Goal: Task Accomplishment & Management: Manage account settings

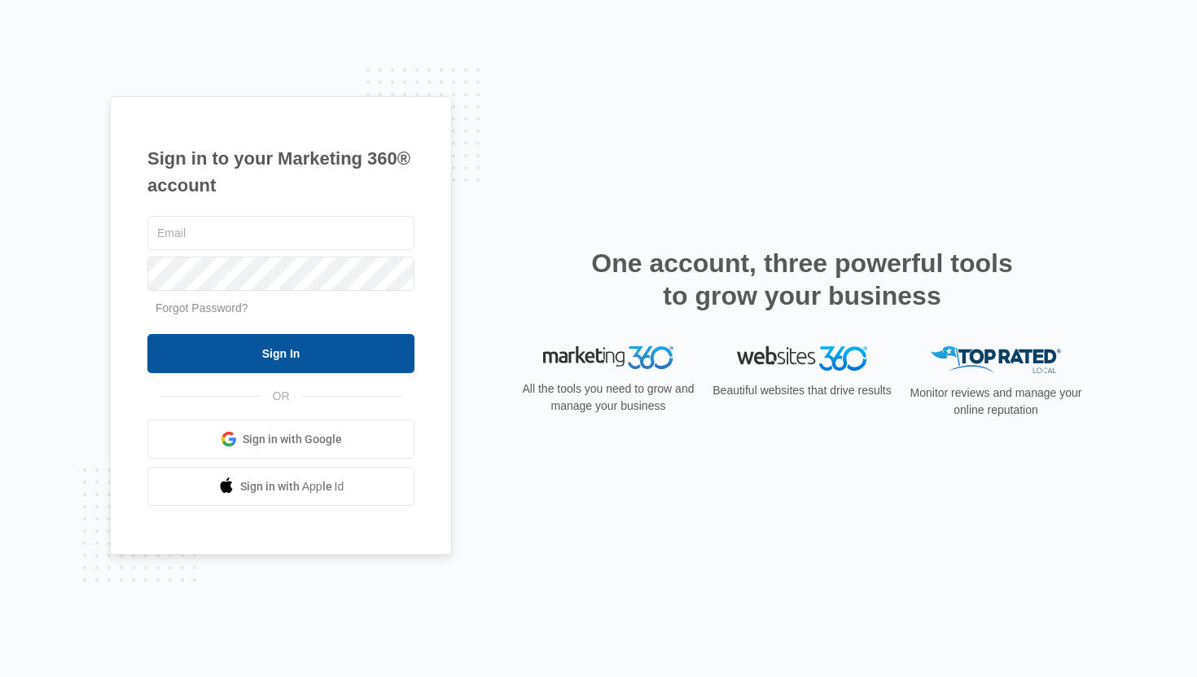
type input "[PERSON_NAME][EMAIL_ADDRESS][PERSON_NAME][DOMAIN_NAME]"
click at [274, 365] on input "Sign In" at bounding box center [280, 353] width 267 height 39
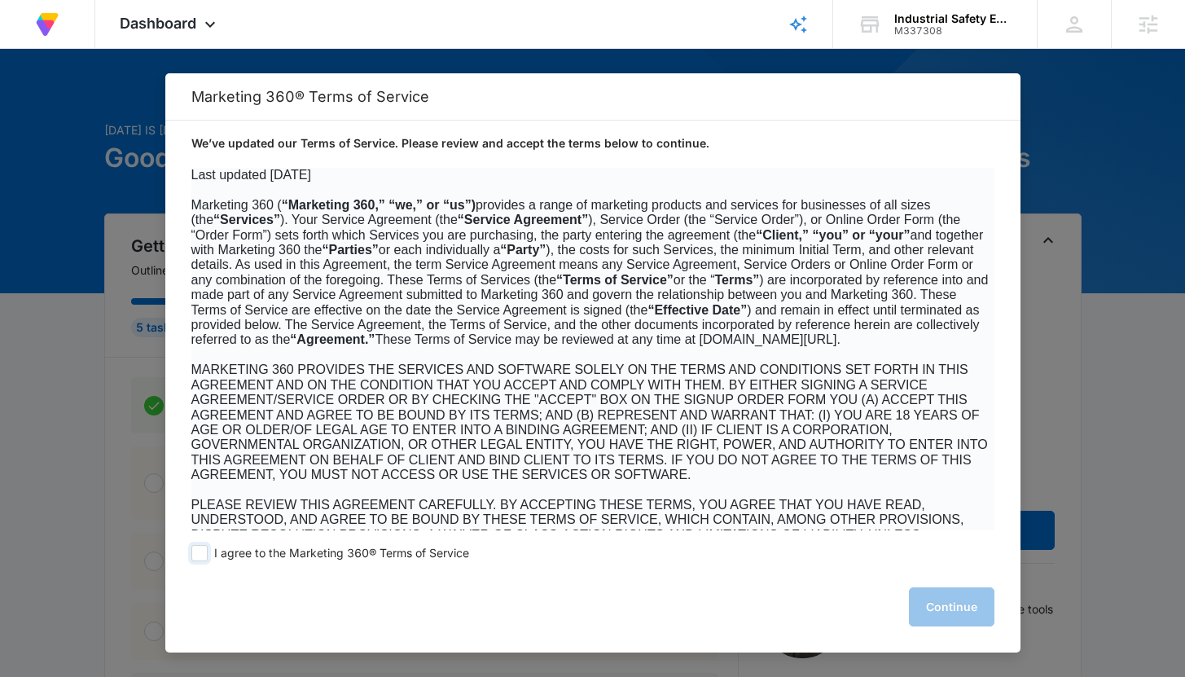
click at [205, 551] on span at bounding box center [199, 553] width 16 height 16
click at [205, 551] on input "I agree to the Marketing 360® Terms of Service" at bounding box center [199, 553] width 16 height 16
checkbox input "true"
click at [918, 616] on button "Continue" at bounding box center [951, 606] width 85 height 39
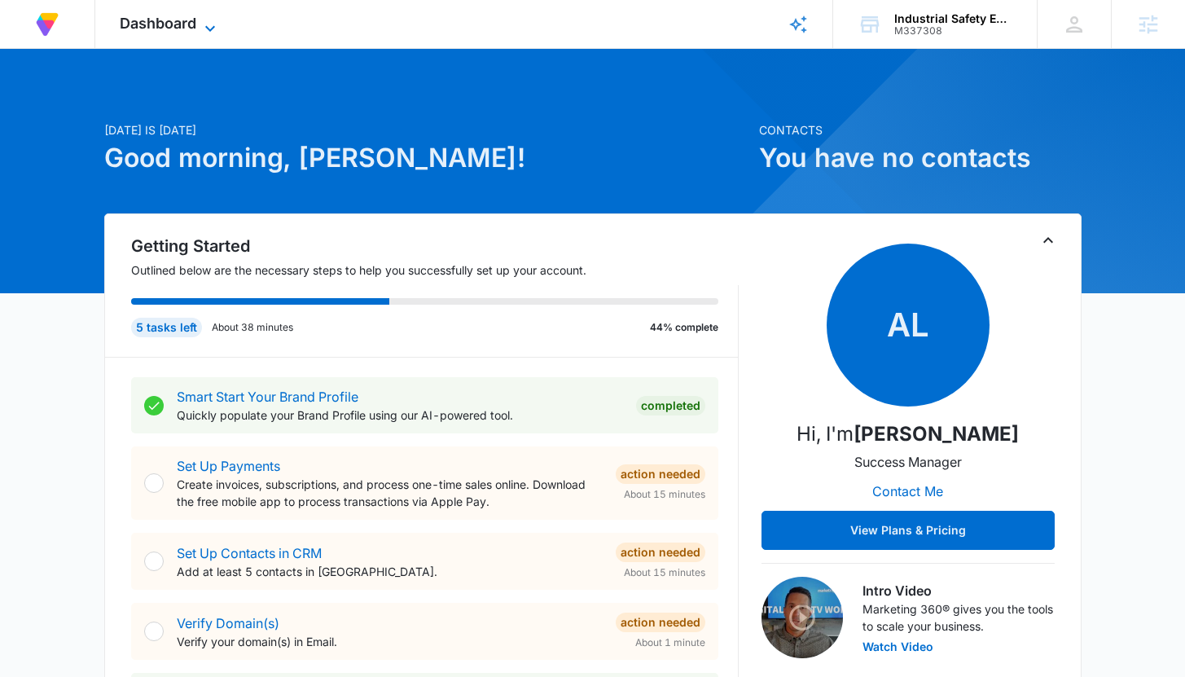
click at [178, 26] on span "Dashboard" at bounding box center [158, 23] width 77 height 17
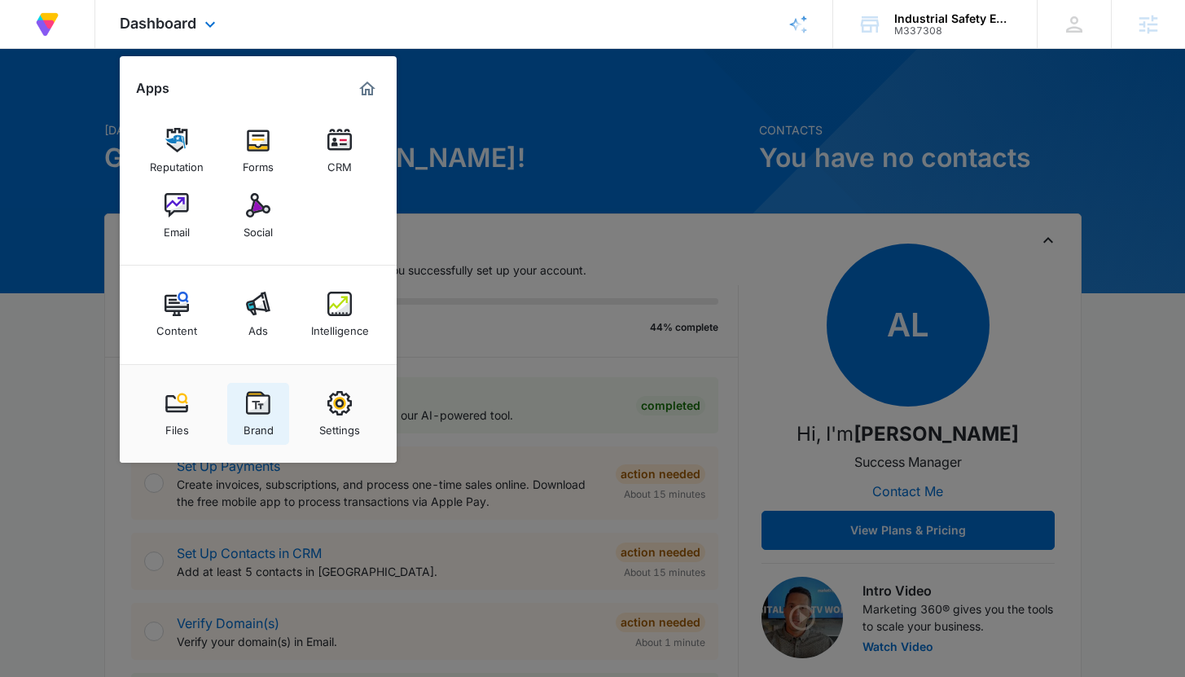
click at [259, 423] on div "Brand" at bounding box center [258, 425] width 30 height 21
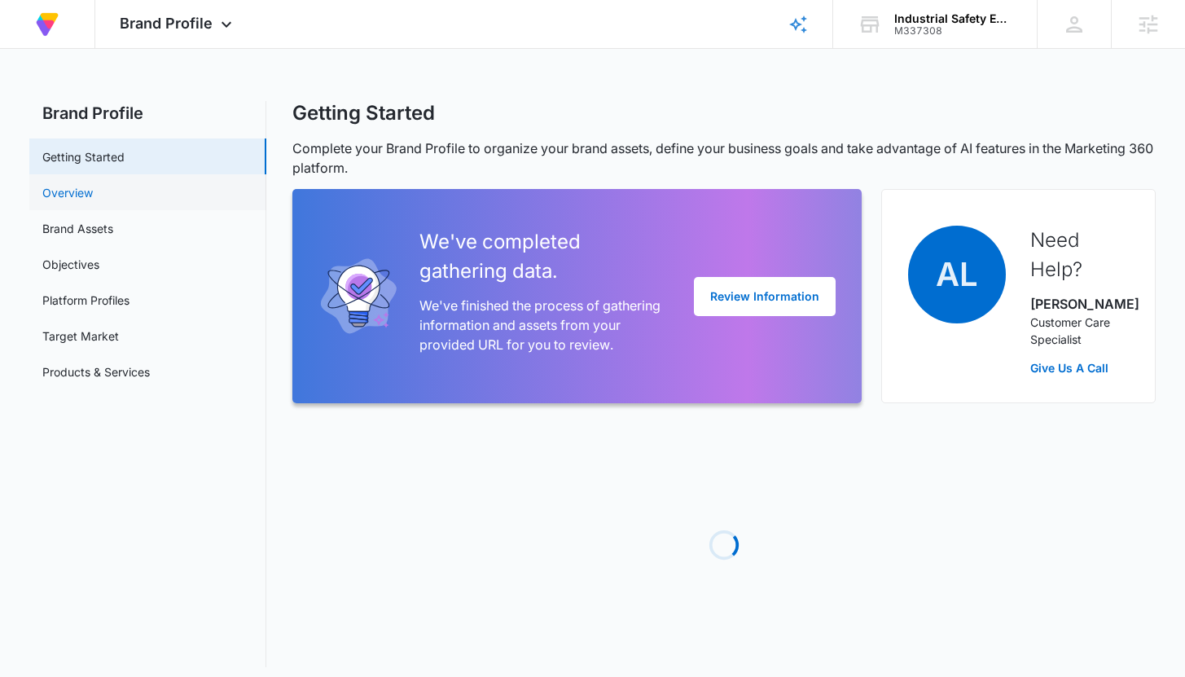
click at [93, 185] on link "Overview" at bounding box center [67, 192] width 50 height 17
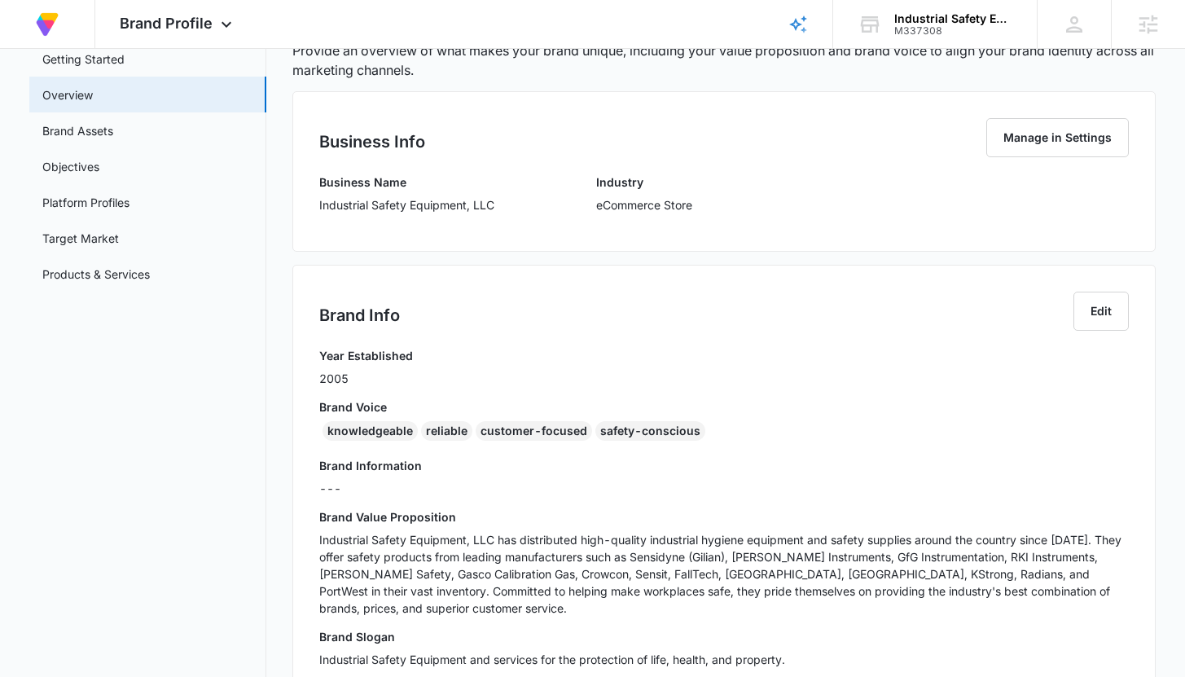
scroll to position [99, 0]
